Goal: Task Accomplishment & Management: Manage account settings

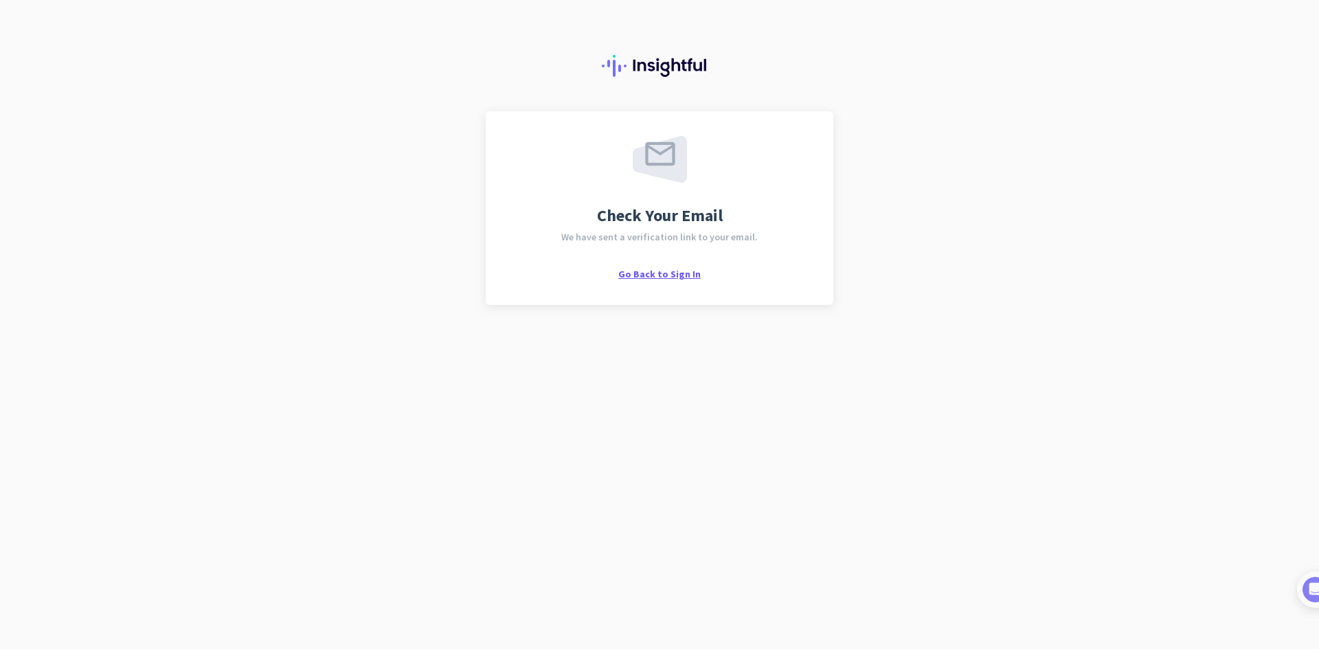
click at [653, 273] on span "Go Back to Sign In" at bounding box center [659, 274] width 82 height 12
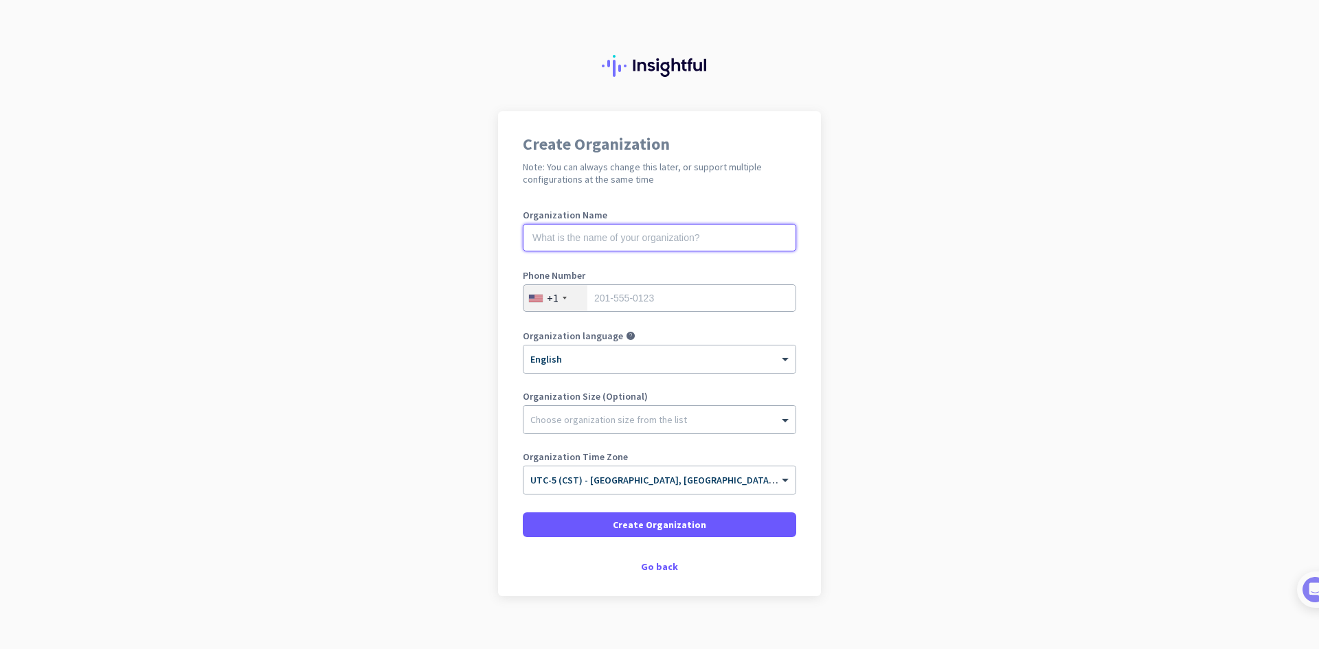
click at [603, 239] on input "text" at bounding box center [659, 237] width 273 height 27
type input "ALADDIN FINANCIAL"
type input "6059519064"
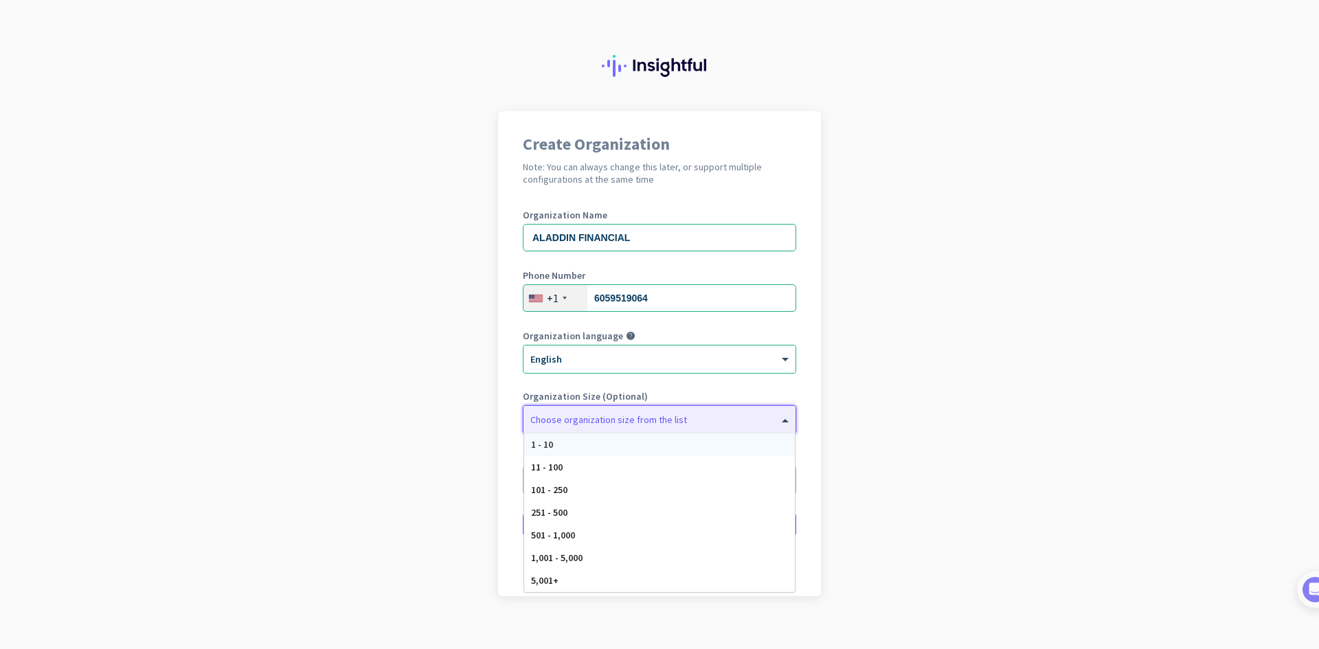
click at [778, 420] on span at bounding box center [786, 420] width 17 height 14
click at [611, 470] on div "11 - 100" at bounding box center [659, 467] width 271 height 23
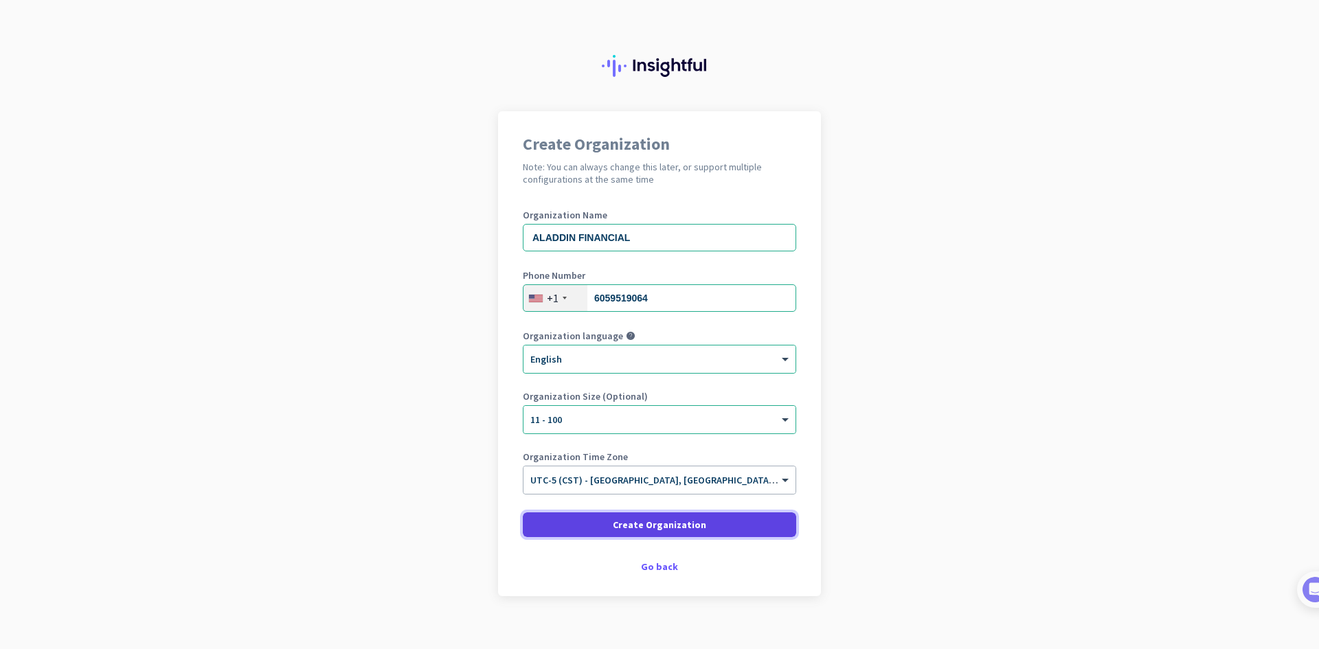
click at [648, 523] on span "Create Organization" at bounding box center [659, 525] width 93 height 14
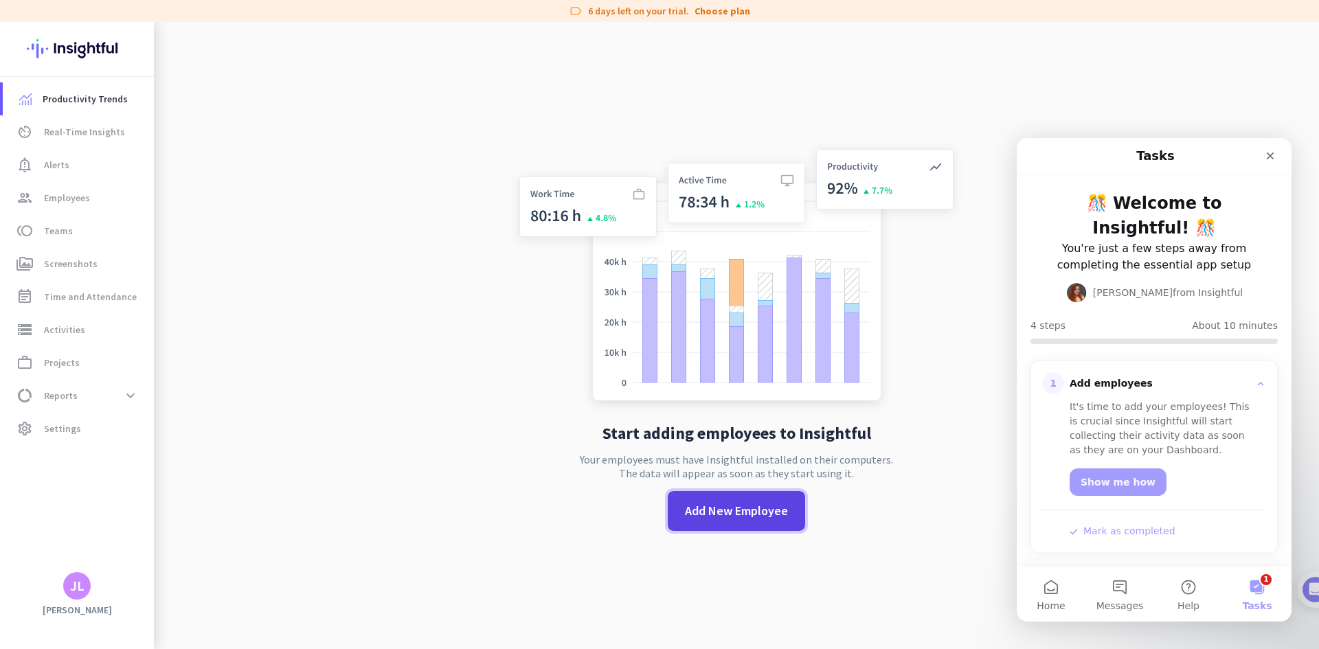
click at [728, 510] on span "Add New Employee" at bounding box center [736, 511] width 103 height 18
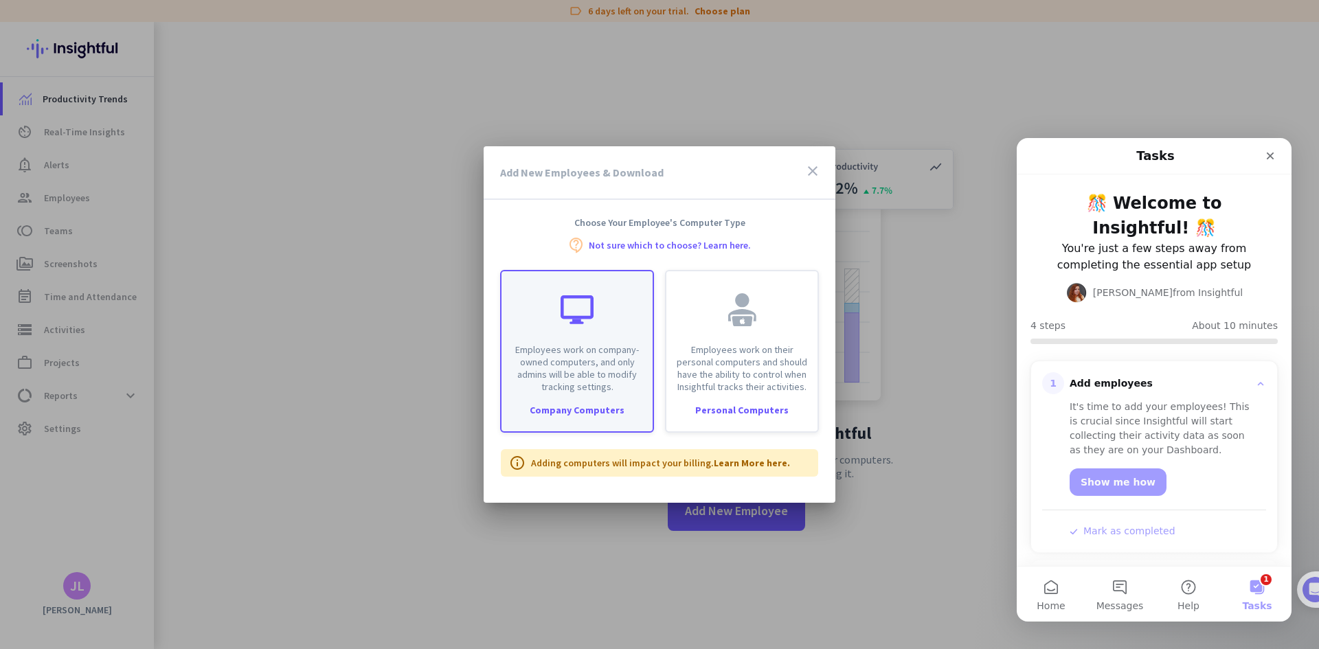
click at [574, 387] on p "Employees work on company-owned computers, and only admins will be able to modi…" at bounding box center [577, 367] width 135 height 49
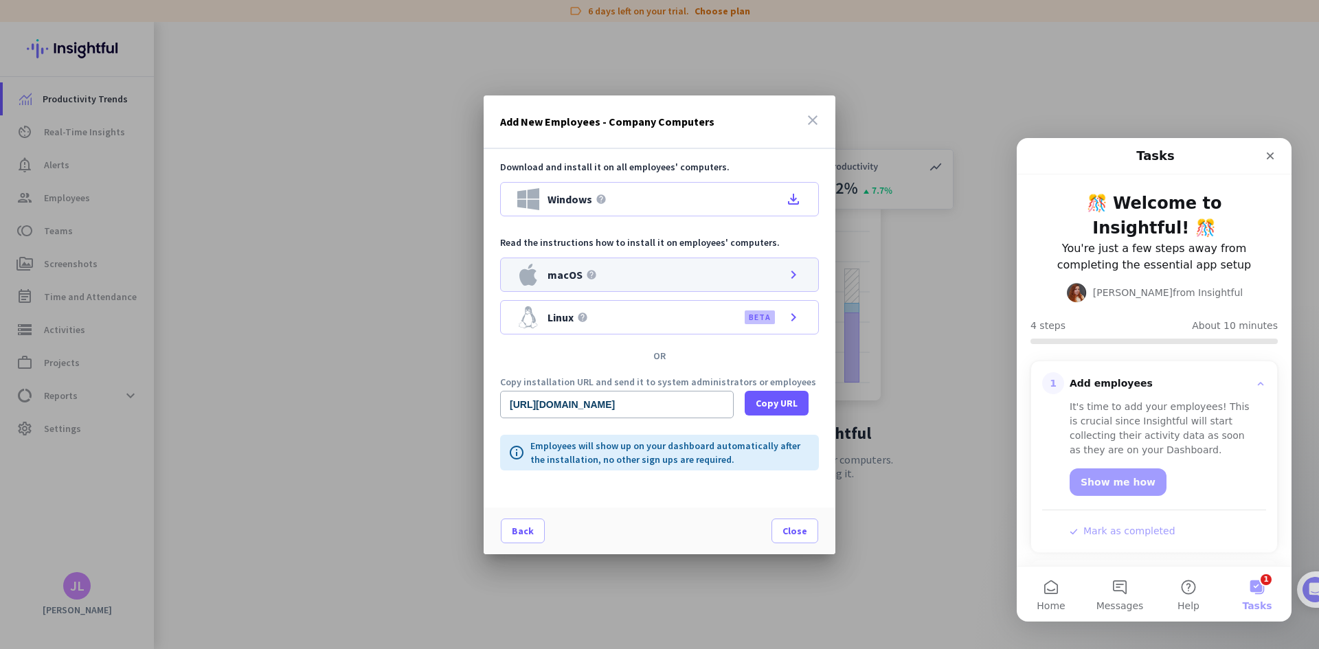
click at [712, 267] on div "macOS help chevron_right" at bounding box center [659, 275] width 319 height 34
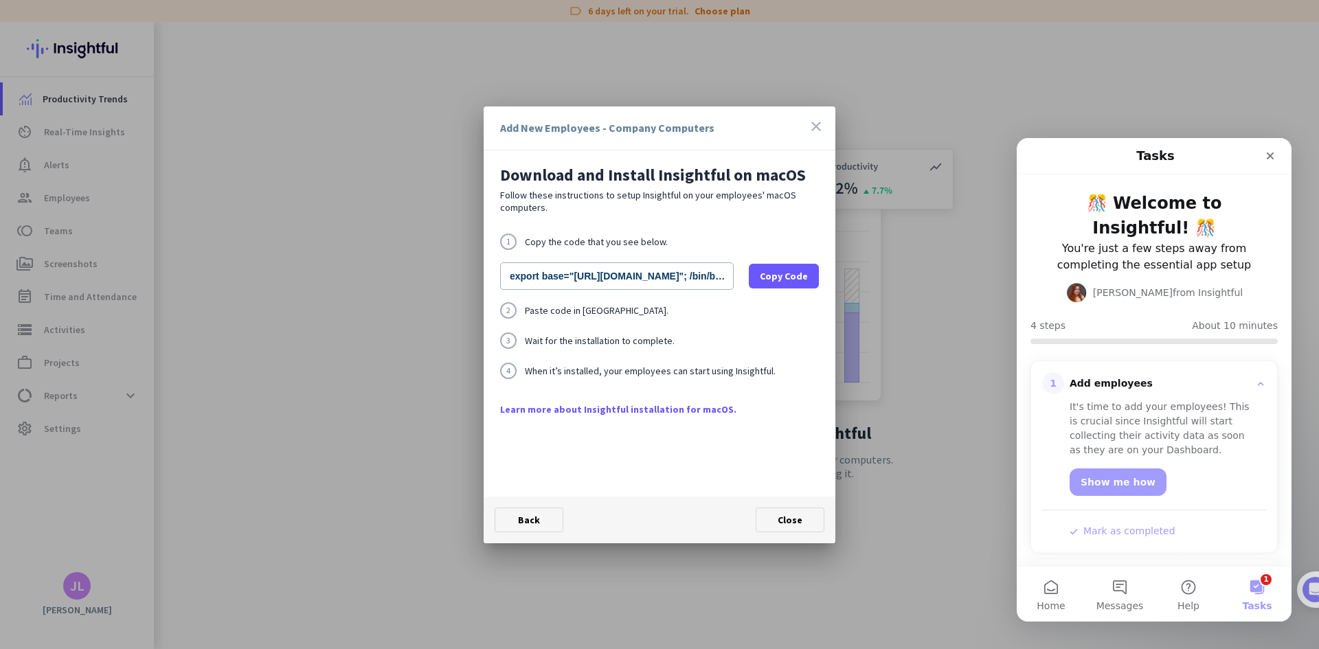
click at [816, 126] on icon "close" at bounding box center [816, 126] width 16 height 16
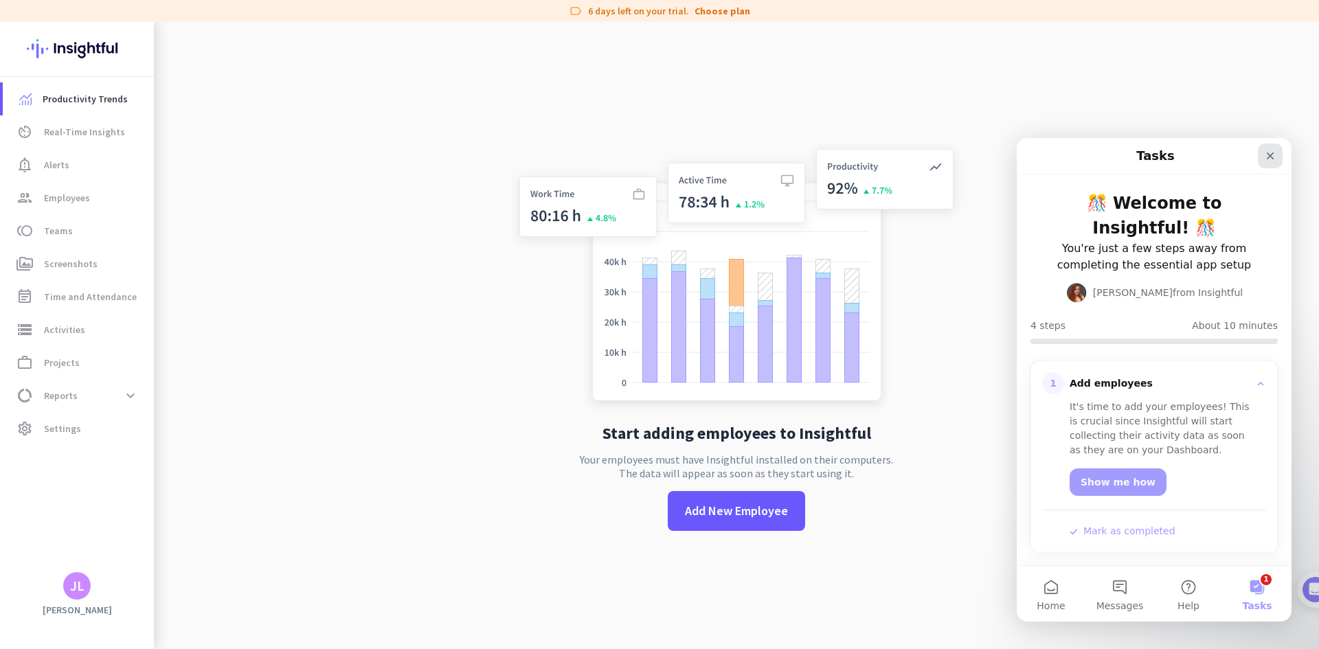
click at [1274, 157] on icon "Close" at bounding box center [1270, 155] width 11 height 11
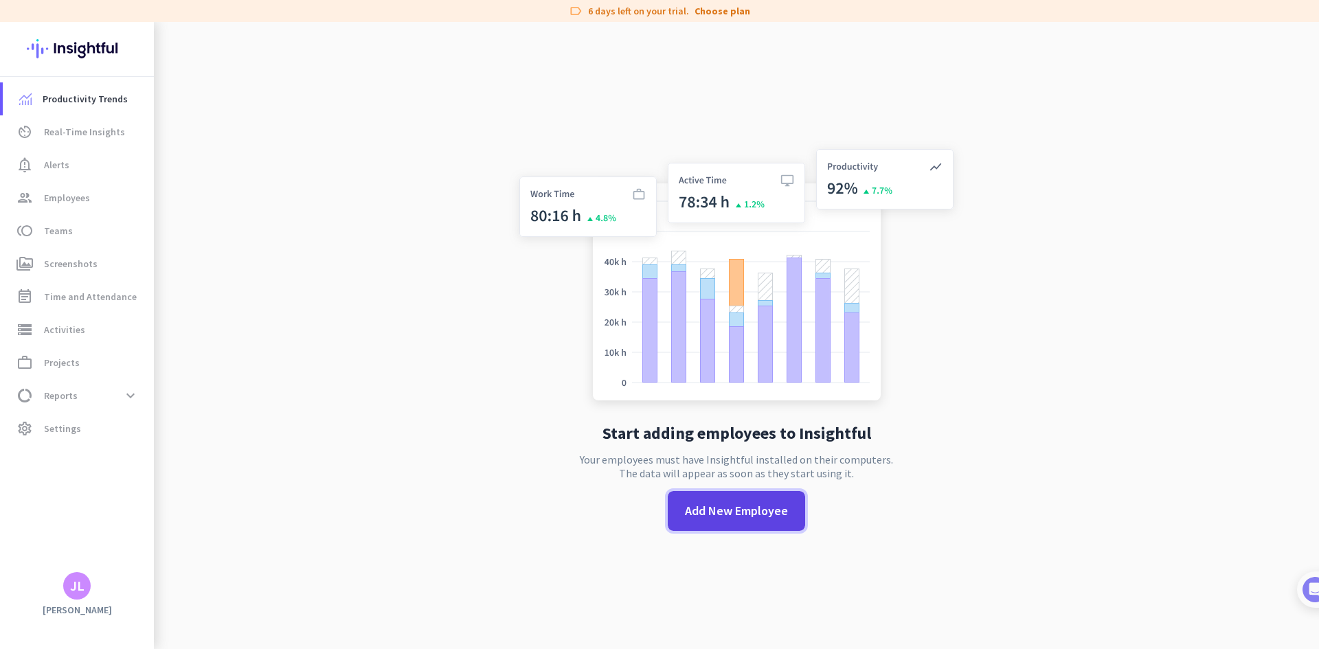
click at [723, 513] on span "Add New Employee" at bounding box center [736, 511] width 103 height 18
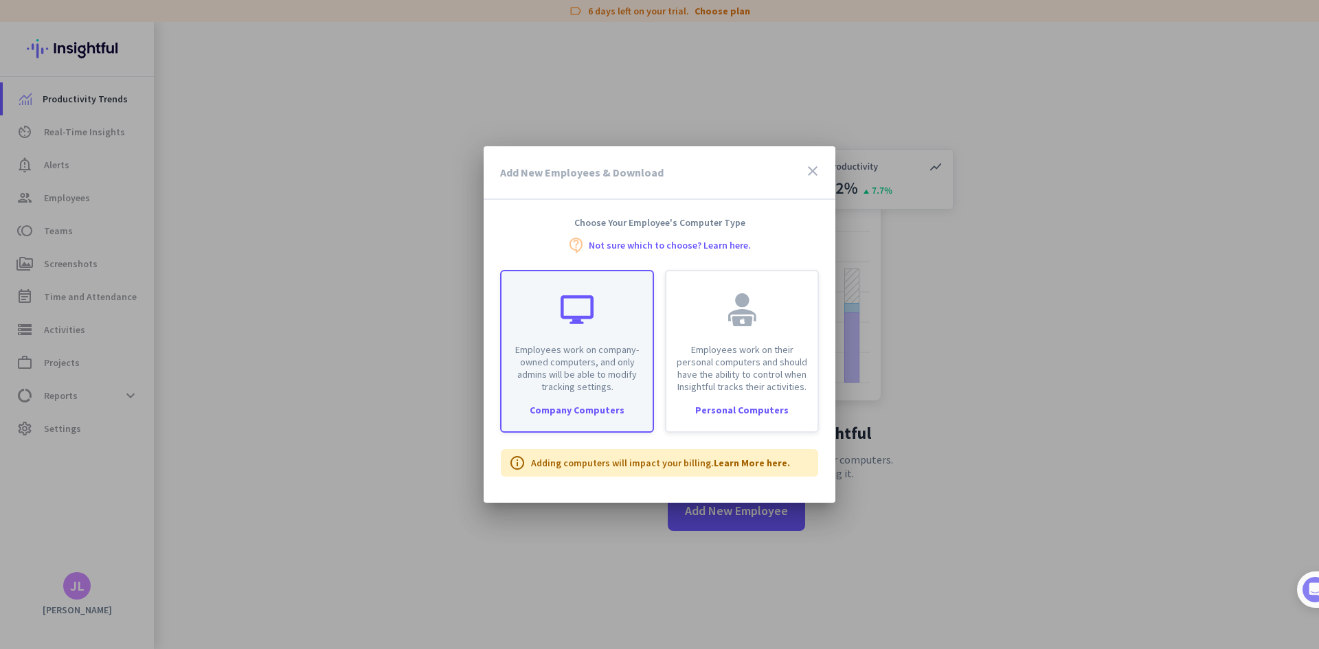
click at [598, 366] on p "Employees work on company-owned computers, and only admins will be able to modi…" at bounding box center [577, 367] width 135 height 49
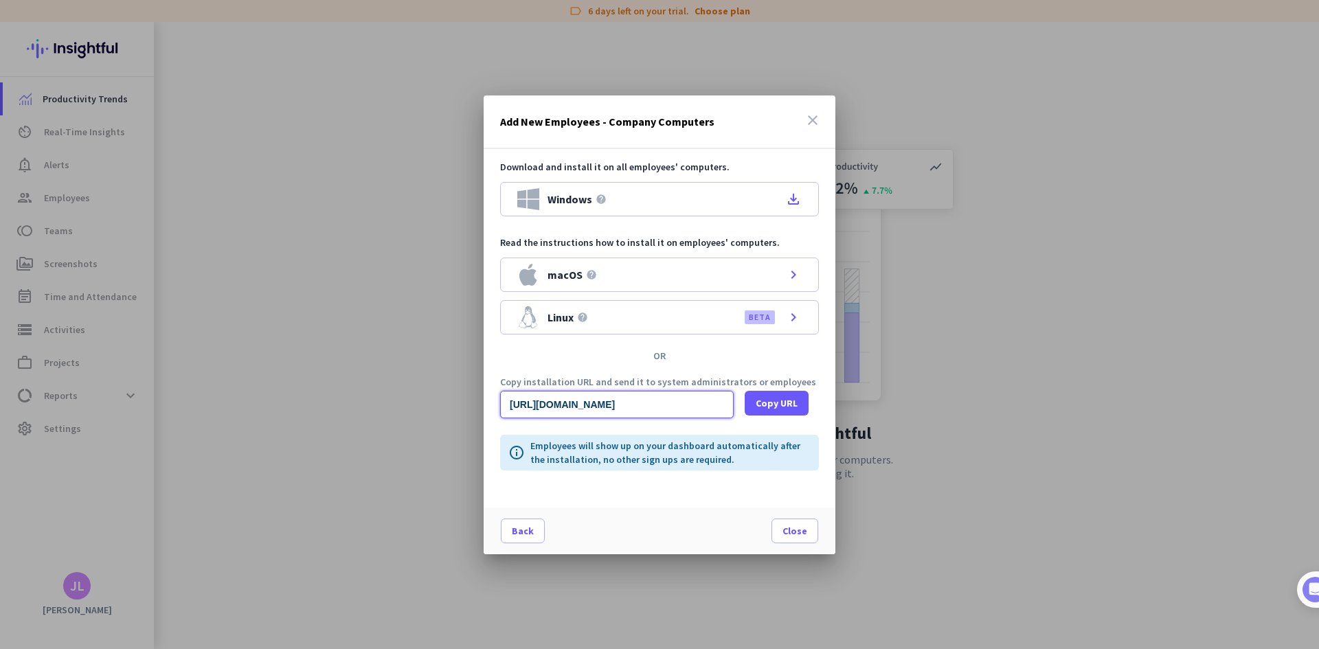
click at [596, 405] on input "https://app.insightful.io/#/installation/company?token=eyJhbGciOiJIUzI1NiIsInR5…" at bounding box center [617, 404] width 234 height 27
click at [780, 405] on span "Copy URL" at bounding box center [777, 403] width 42 height 14
click at [795, 529] on span "Close" at bounding box center [794, 531] width 25 height 14
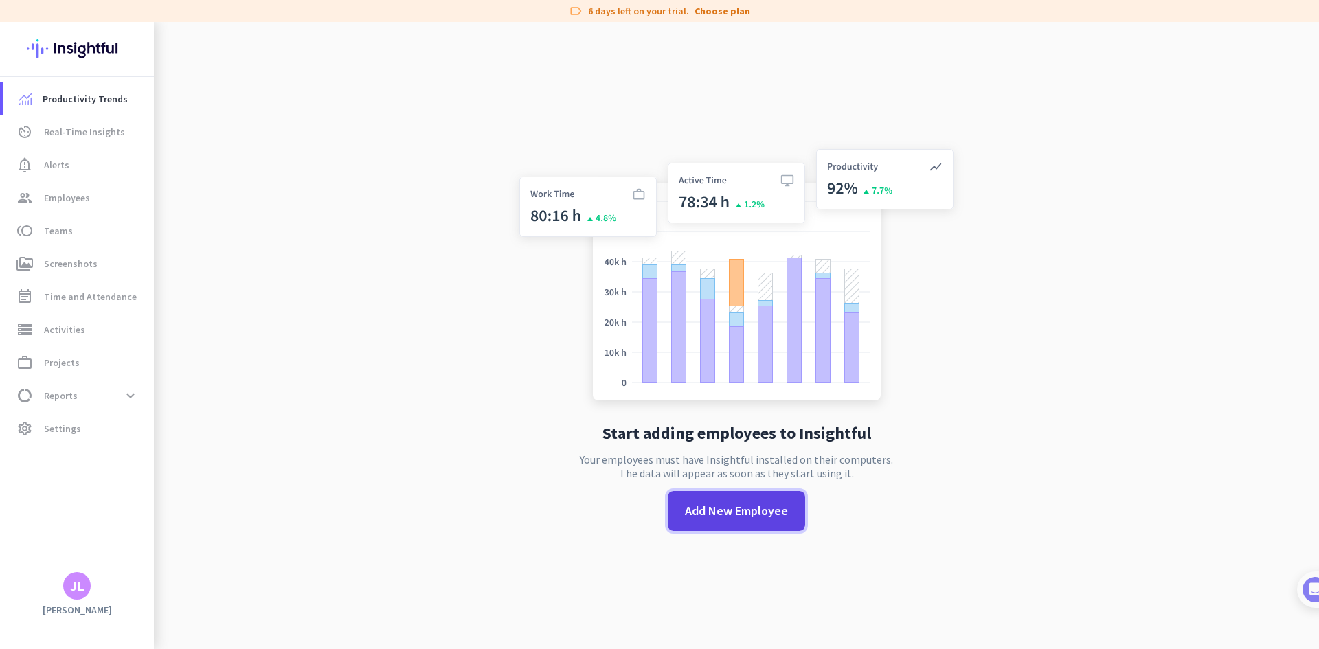
click at [729, 507] on span "Add New Employee" at bounding box center [736, 511] width 103 height 18
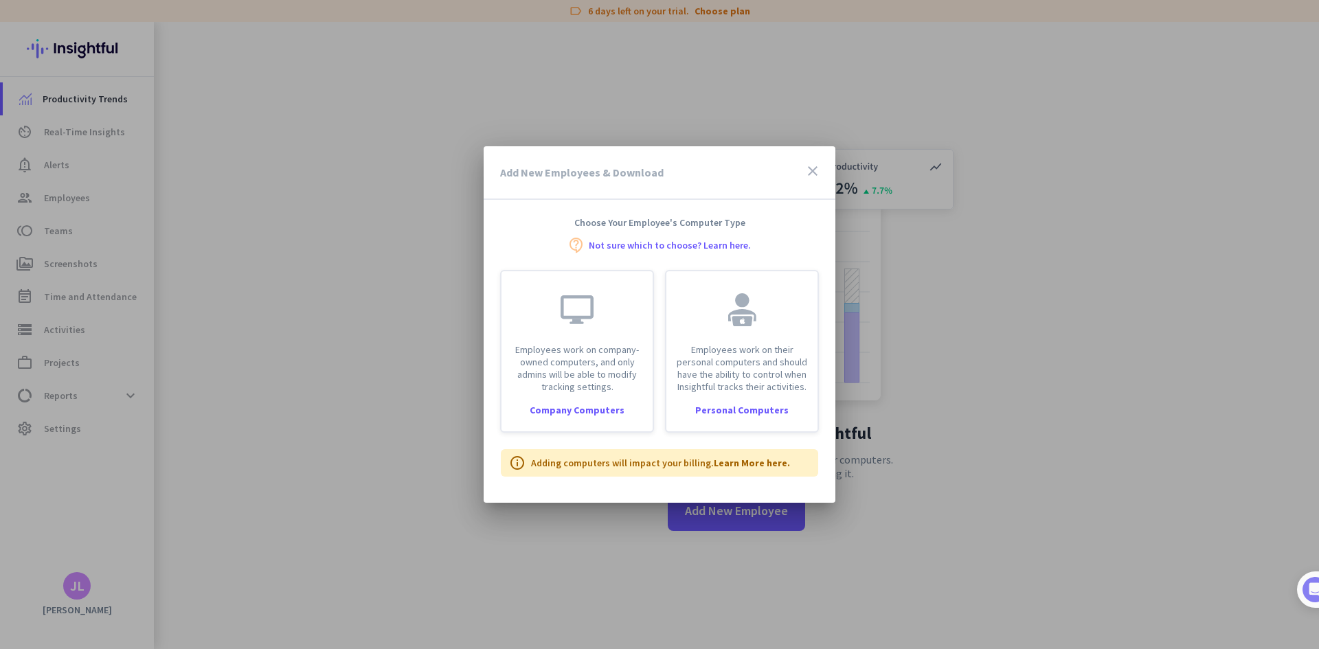
click at [591, 171] on h3 "Add New Employees & Download" at bounding box center [581, 172] width 163 height 11
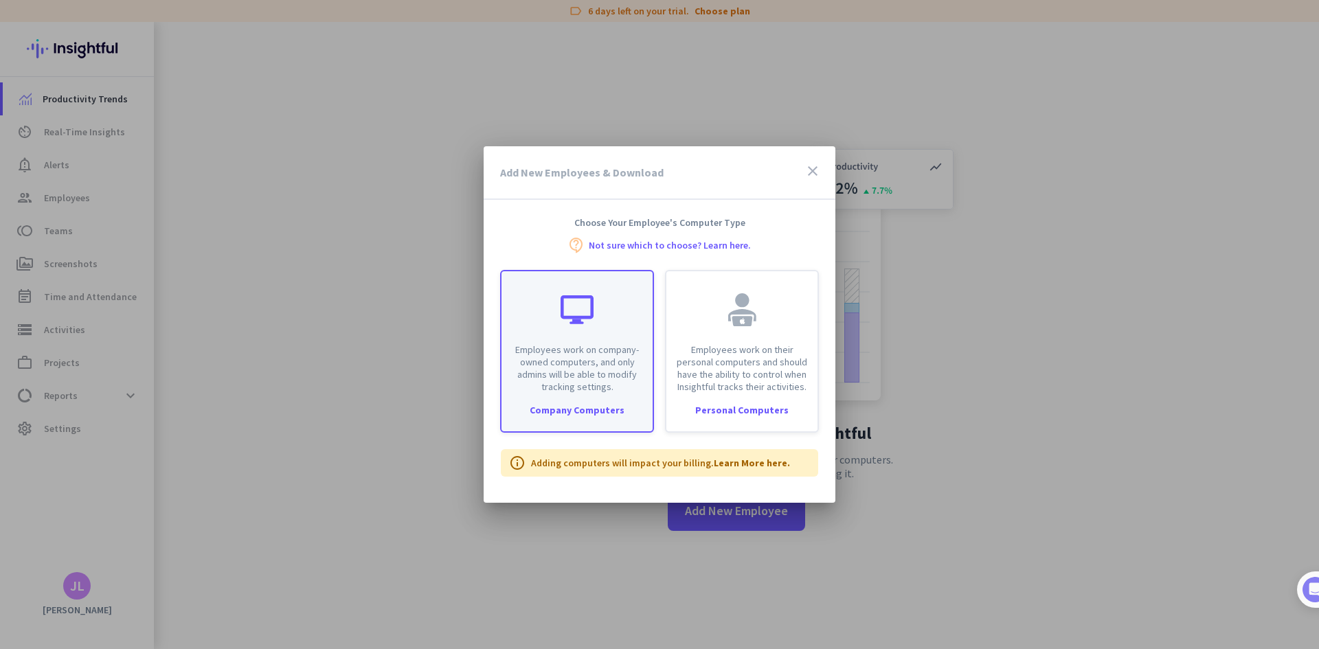
click at [585, 373] on p "Employees work on company-owned computers, and only admins will be able to modi…" at bounding box center [577, 367] width 135 height 49
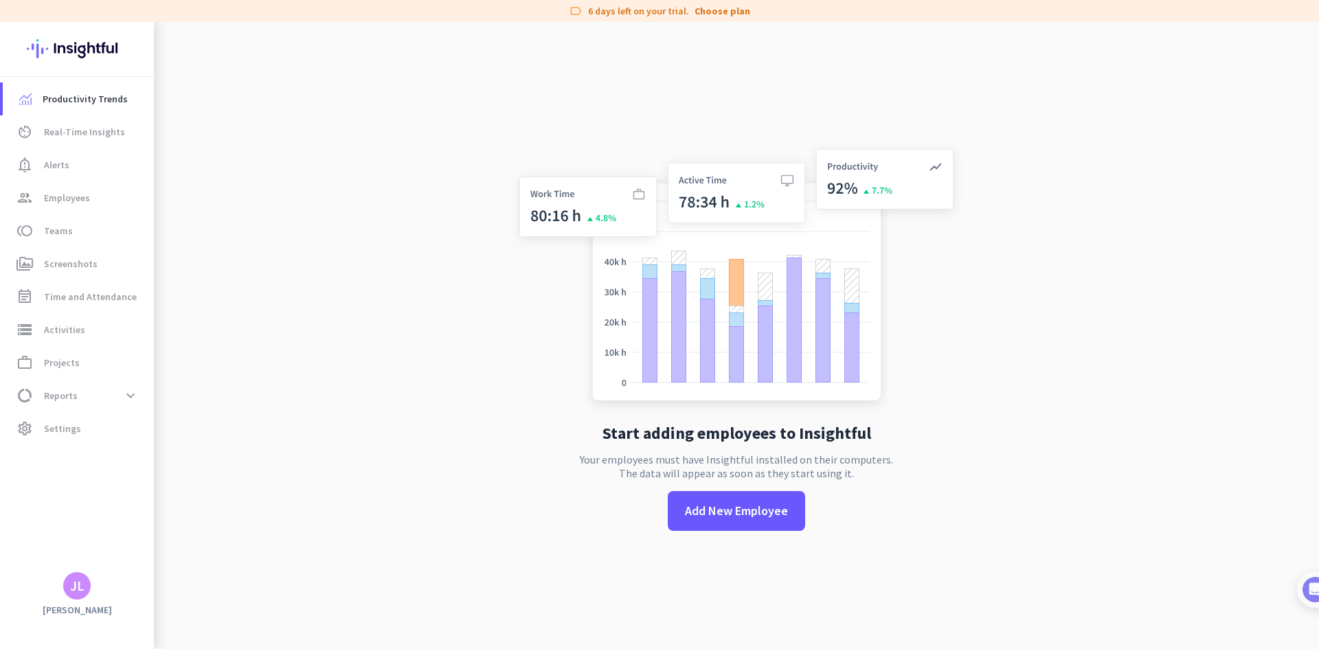
type input "https://app.insightful.io/#/installation/company?token=eyJhbGciOiJIUzI1NiIsInR5…"
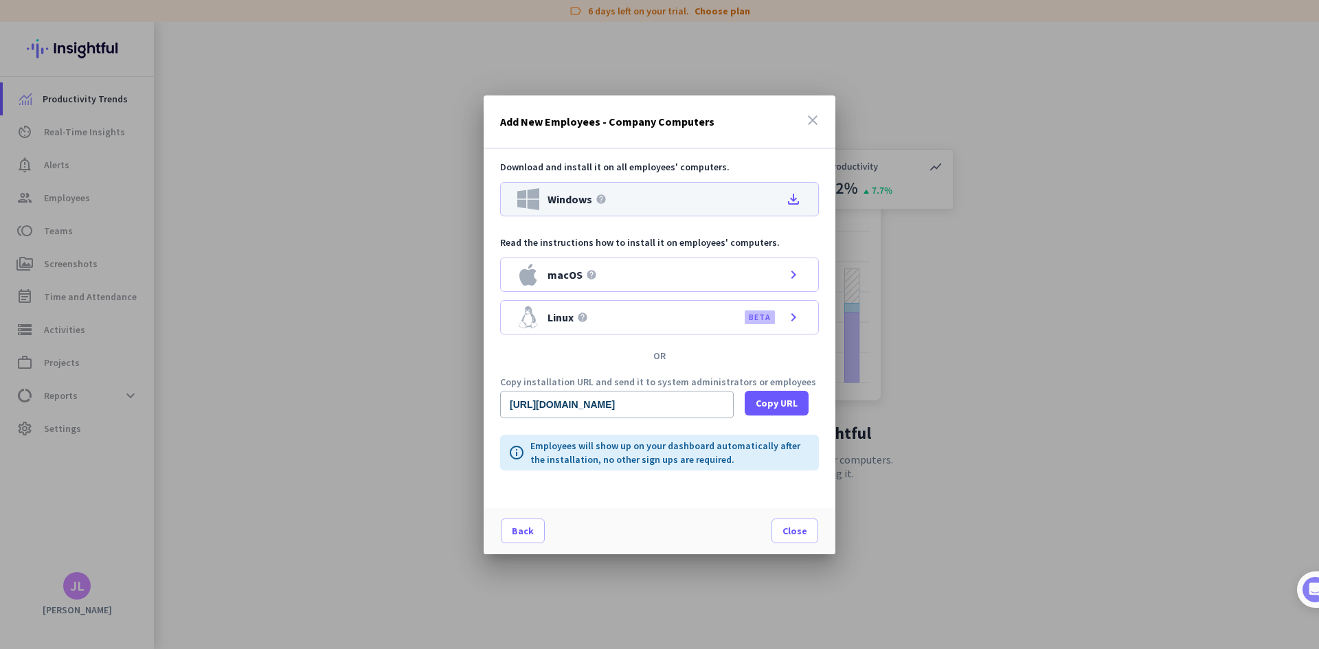
click at [792, 198] on icon "file_download" at bounding box center [793, 199] width 16 height 16
click at [792, 530] on span "Close" at bounding box center [794, 531] width 25 height 14
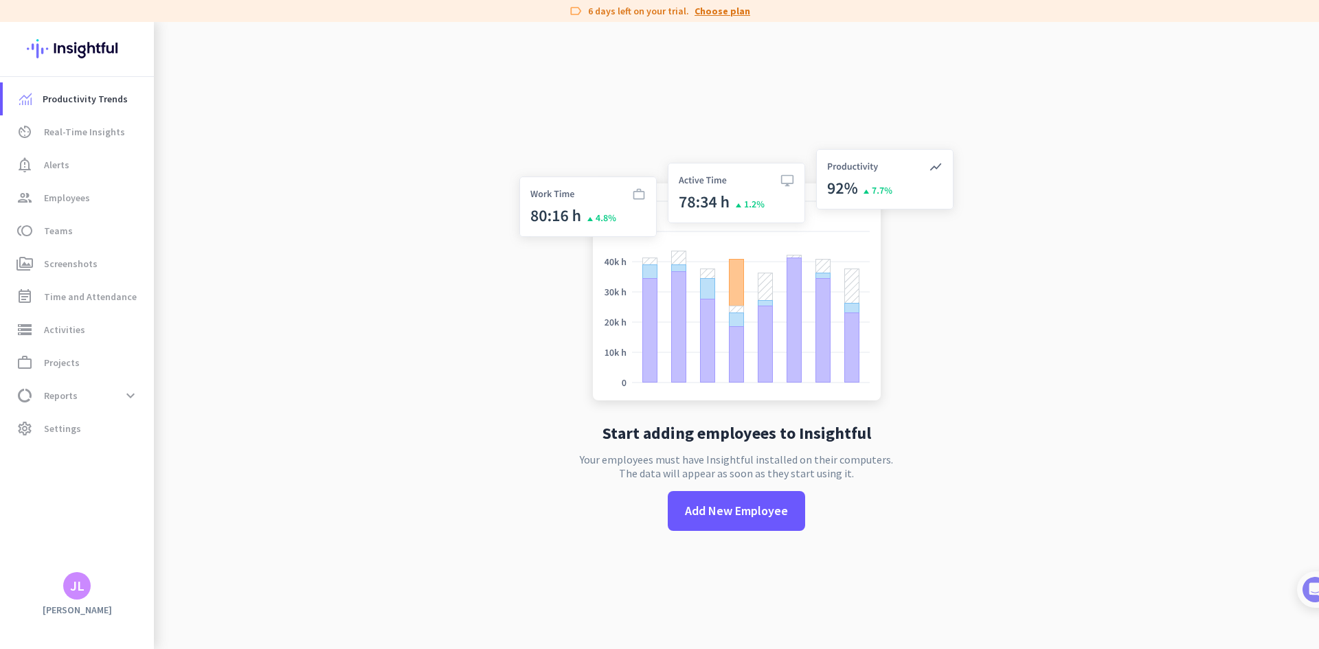
click at [719, 7] on link "Choose plan" at bounding box center [723, 11] width 56 height 14
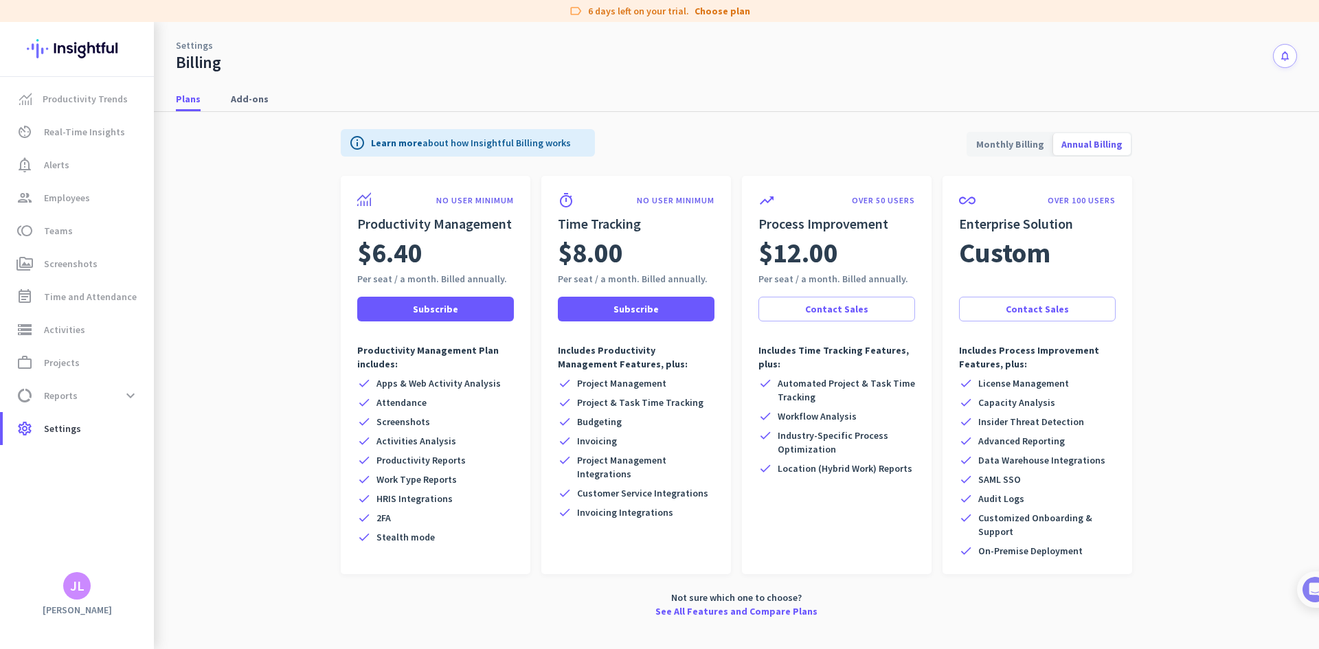
click at [289, 382] on app-billing-plan-tab "info Learn more about how Insightful Billing works Monthly Billing Annual Billi…" at bounding box center [736, 370] width 1121 height 517
